Goal: Transaction & Acquisition: Purchase product/service

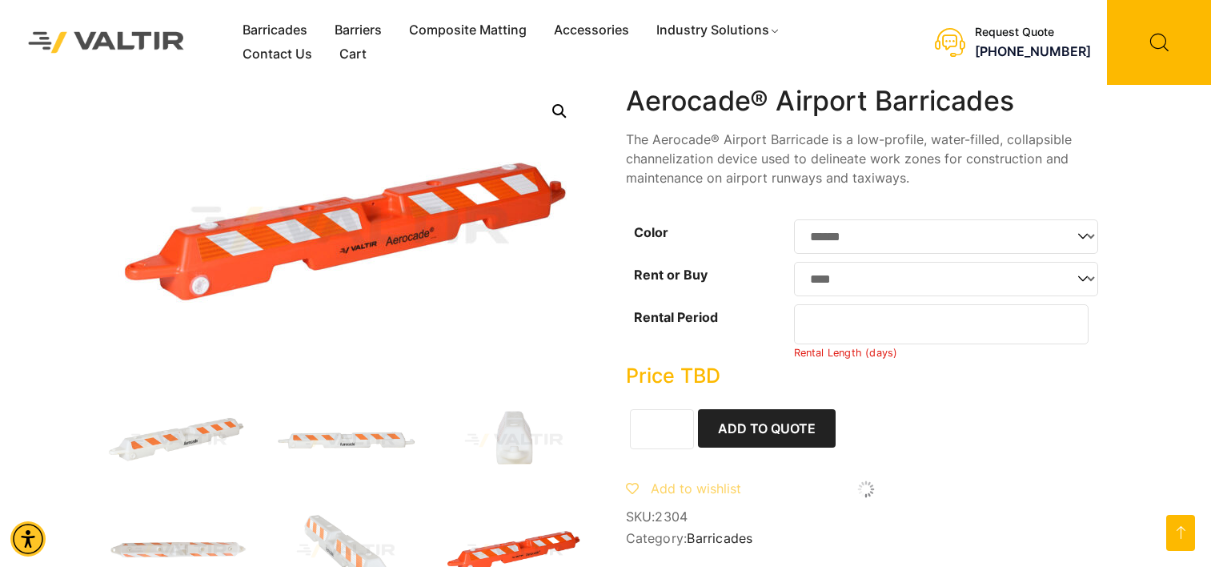
select select "******"
select select "****"
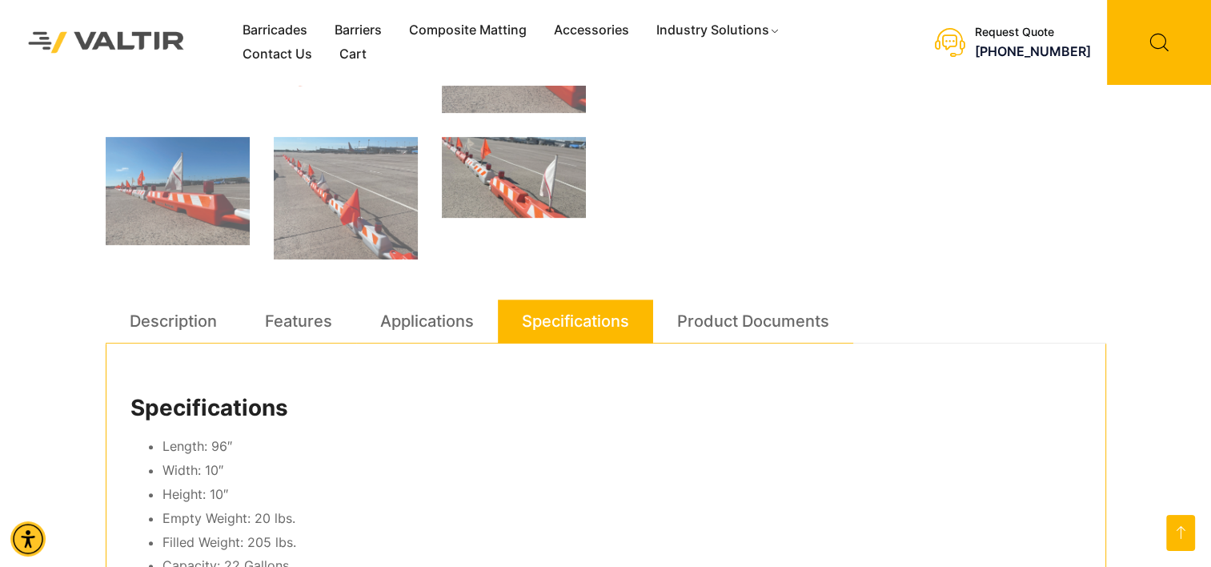
scroll to position [721, 0]
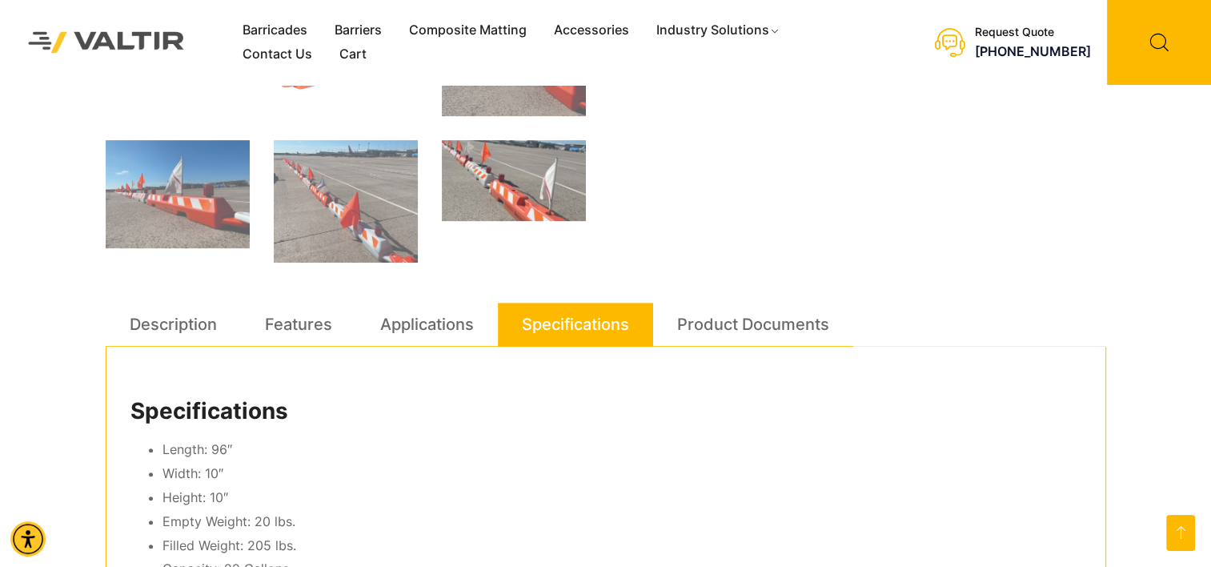
click at [1188, 184] on div "Barricades Barriers Composite Matting Accessories Industry Solutions Constructi…" at bounding box center [605, 364] width 1211 height 2170
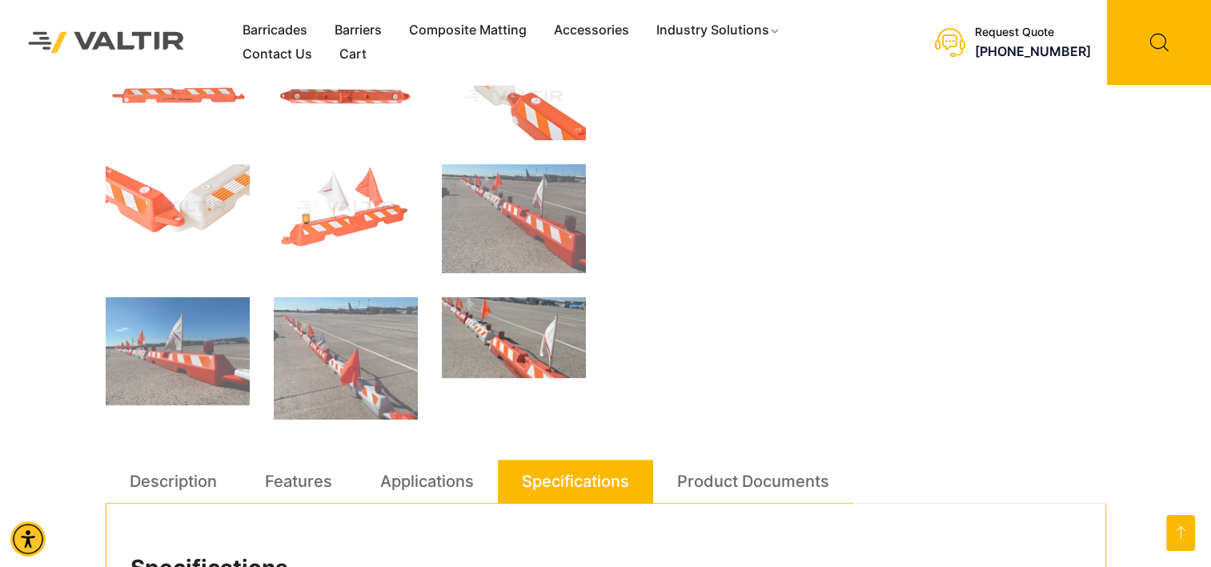
scroll to position [547, 0]
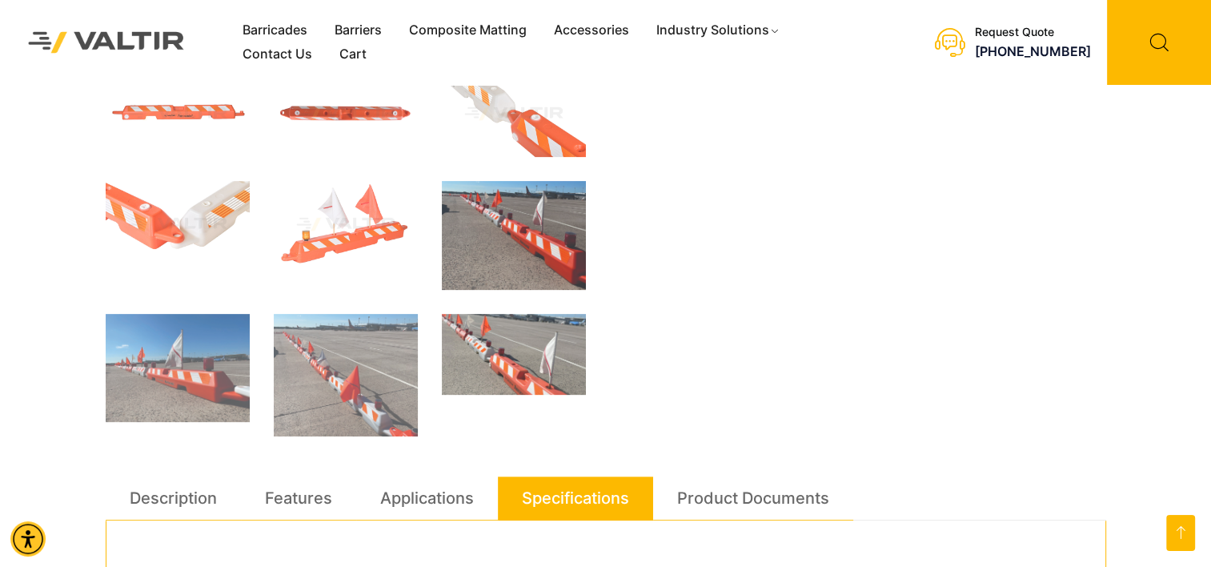
click at [536, 253] on img at bounding box center [514, 235] width 144 height 109
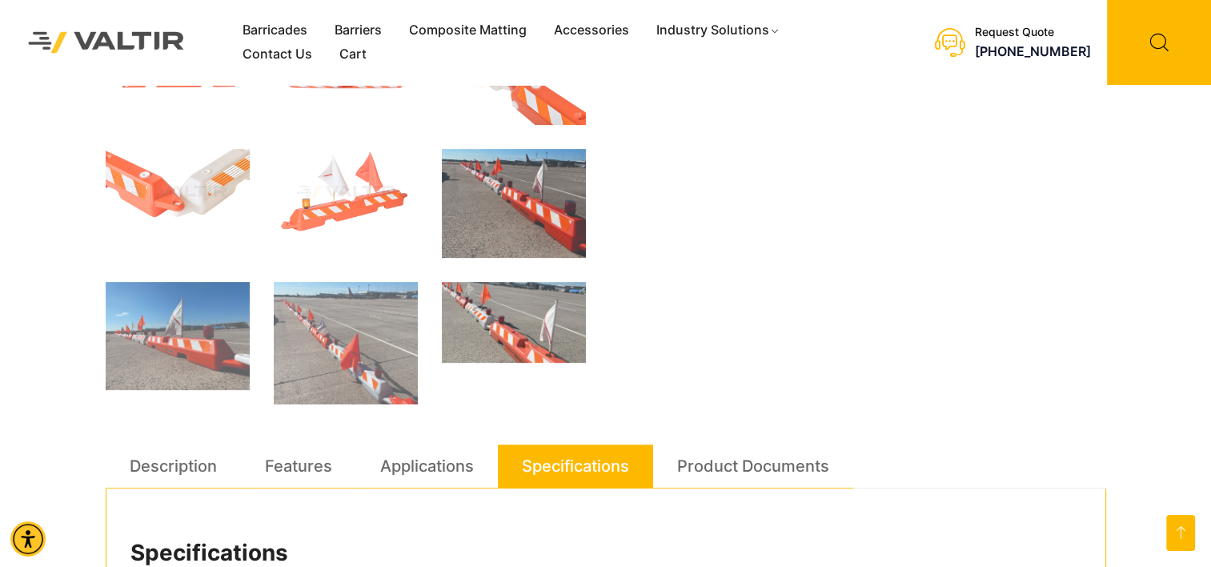
click at [536, 253] on img at bounding box center [514, 203] width 144 height 109
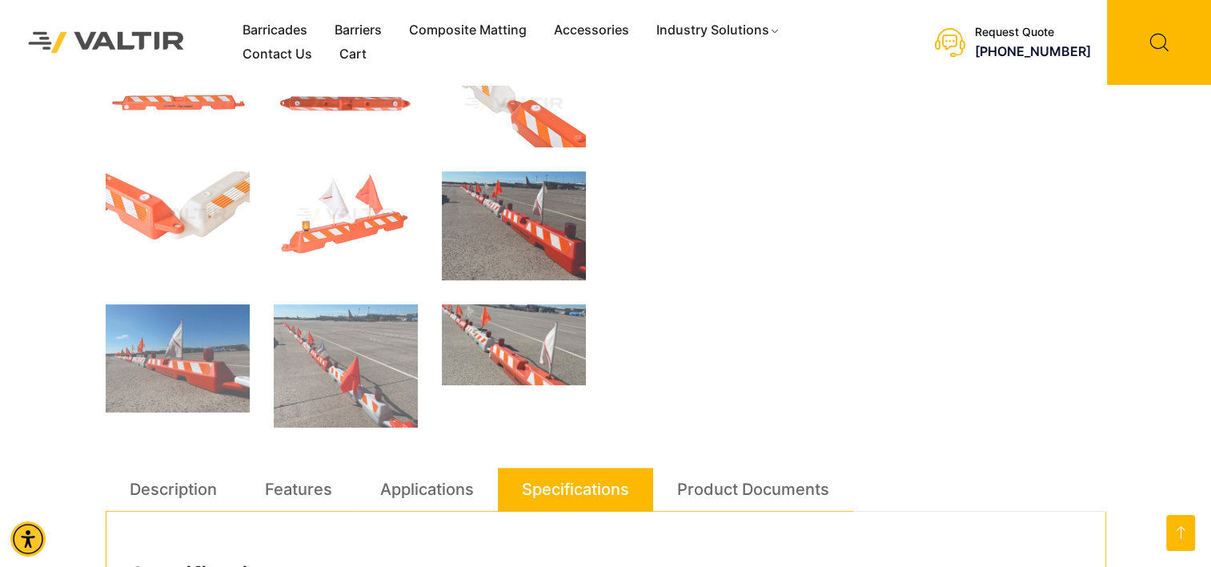
click at [536, 253] on img at bounding box center [514, 225] width 144 height 109
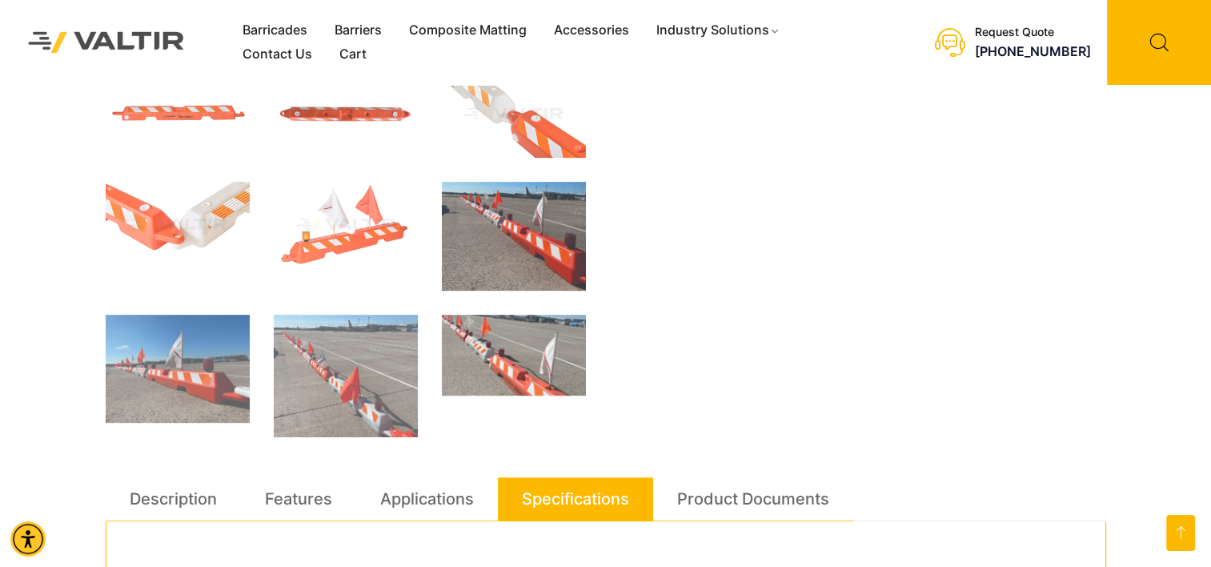
click at [536, 253] on img at bounding box center [514, 236] width 144 height 109
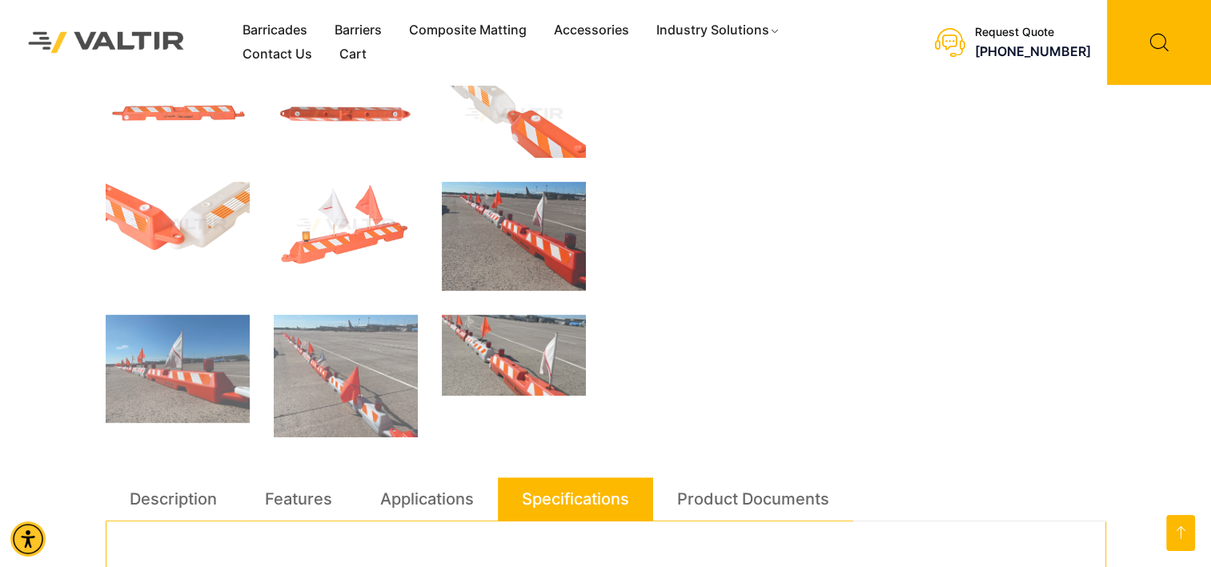
click at [536, 253] on img at bounding box center [514, 236] width 144 height 109
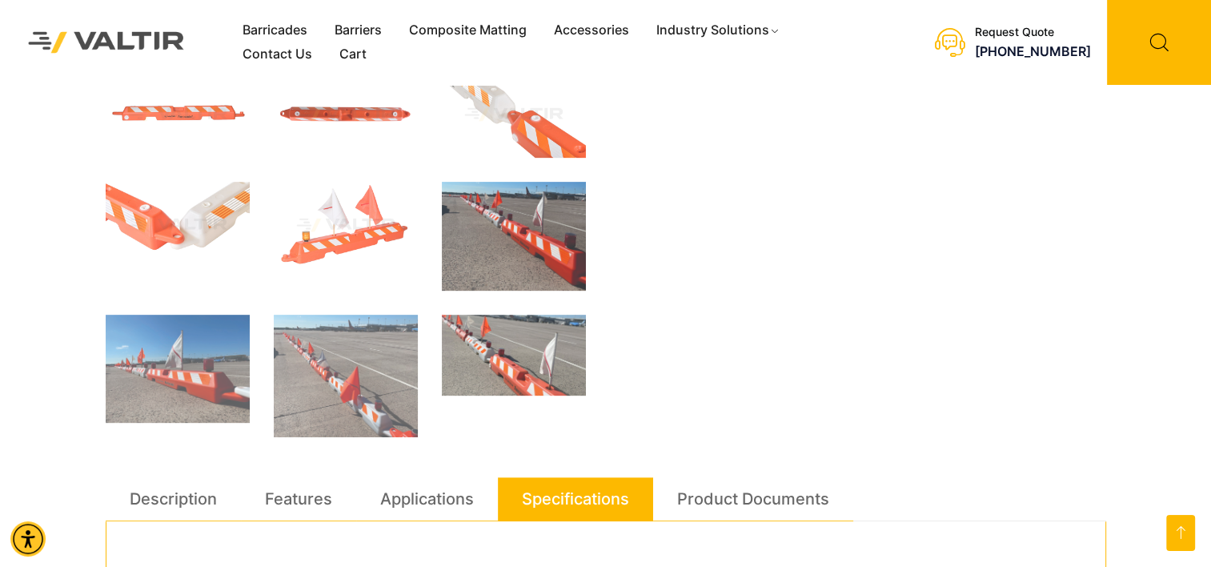
click at [536, 253] on img at bounding box center [514, 236] width 144 height 109
